Goal: Transaction & Acquisition: Purchase product/service

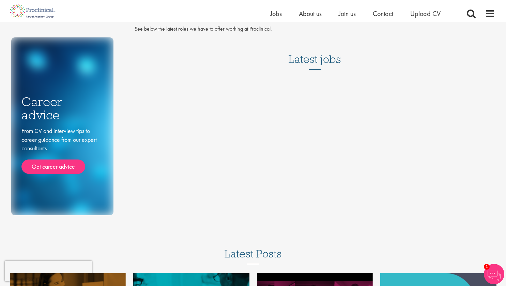
scroll to position [22, 0]
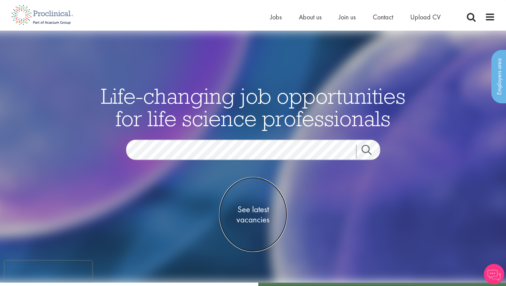
click at [255, 207] on span "See latest vacancies" at bounding box center [253, 214] width 68 height 20
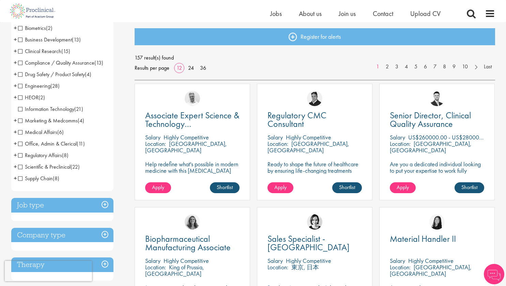
scroll to position [72, 0]
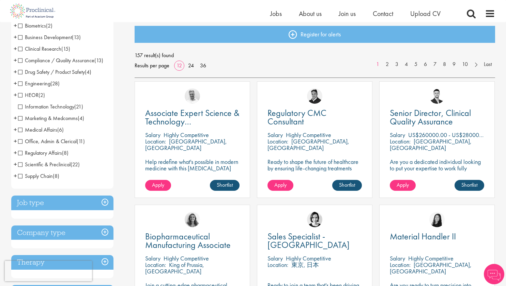
click at [15, 49] on span "+" at bounding box center [15, 49] width 3 height 10
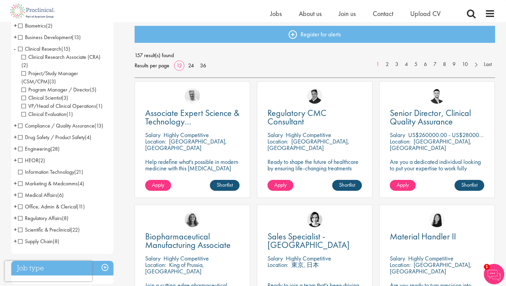
click at [15, 49] on span "-" at bounding box center [15, 49] width 2 height 10
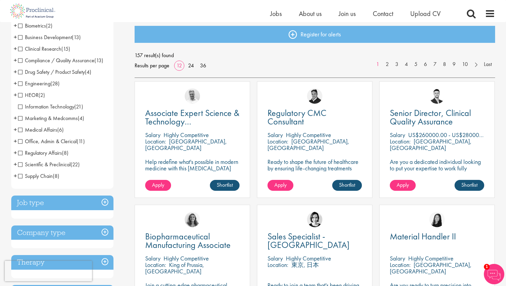
click at [19, 129] on span "Medical Affairs" at bounding box center [37, 129] width 39 height 7
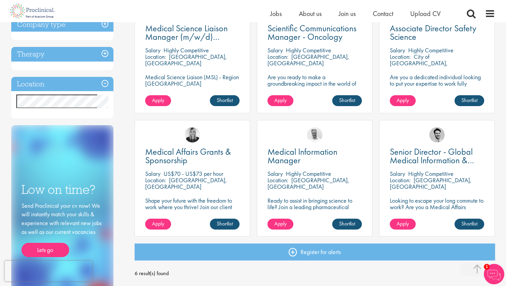
scroll to position [155, 0]
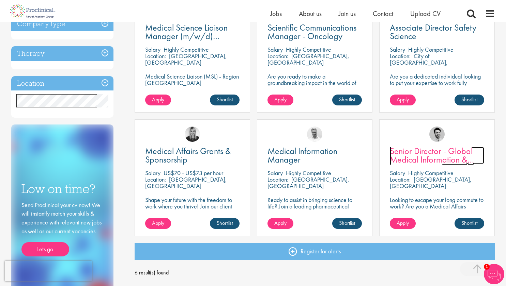
click at [420, 157] on span "Senior Director - Global Medical Information & Medical Affairs" at bounding box center [432, 159] width 84 height 29
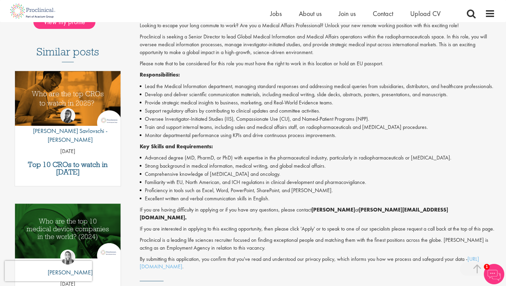
scroll to position [177, 0]
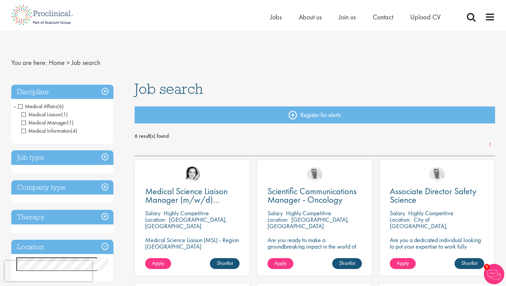
scroll to position [2, 0]
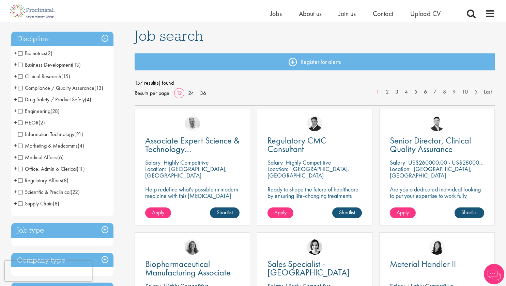
scroll to position [44, 0]
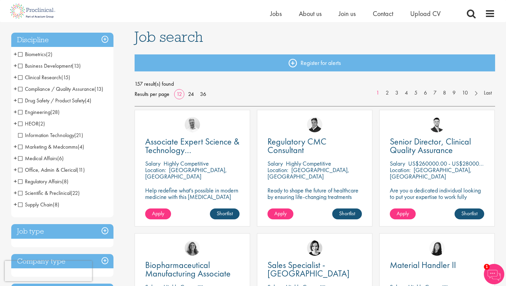
click at [16, 193] on span "+" at bounding box center [15, 193] width 3 height 10
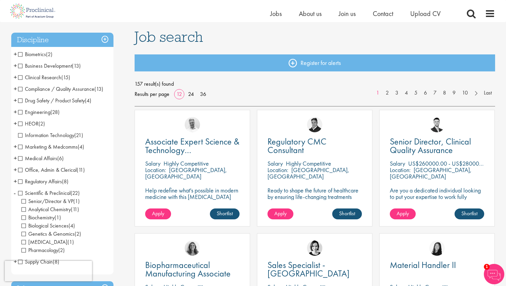
click at [17, 147] on li "Marketing & Medcomms (4) - + Marketing (1) Medical Communications (1) Medical W…" at bounding box center [62, 147] width 102 height 12
click at [15, 147] on span "+" at bounding box center [15, 147] width 3 height 10
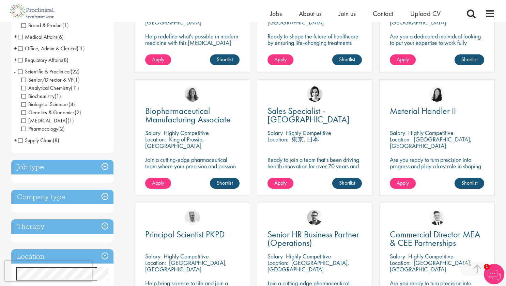
scroll to position [198, 0]
